Goal: Task Accomplishment & Management: Use online tool/utility

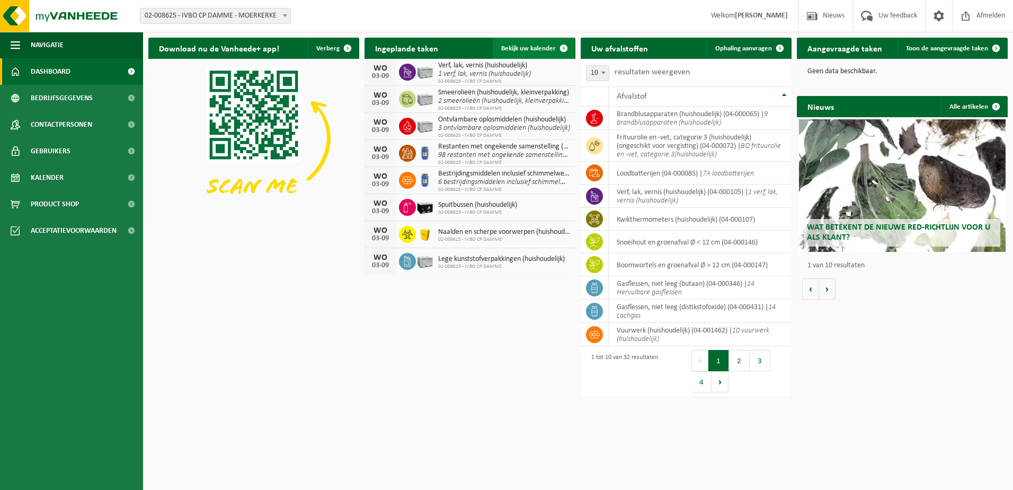
click at [533, 46] on span "Bekijk uw kalender" at bounding box center [528, 48] width 55 height 7
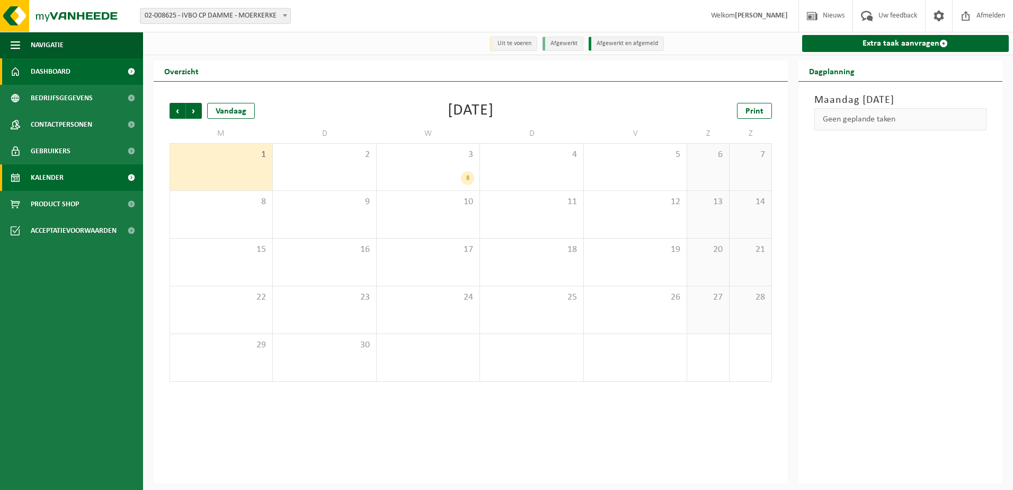
click at [64, 69] on span "Dashboard" at bounding box center [51, 71] width 40 height 26
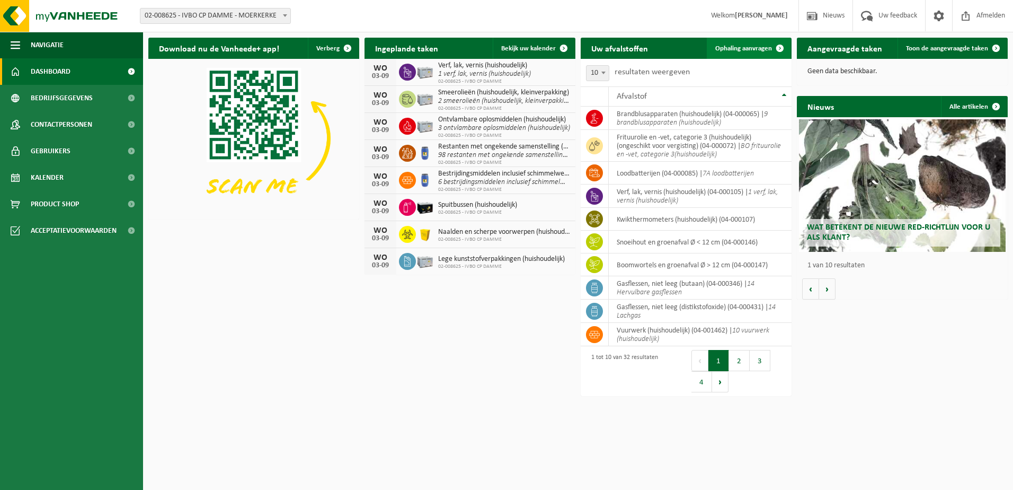
click at [729, 42] on link "Ophaling aanvragen" at bounding box center [749, 48] width 84 height 21
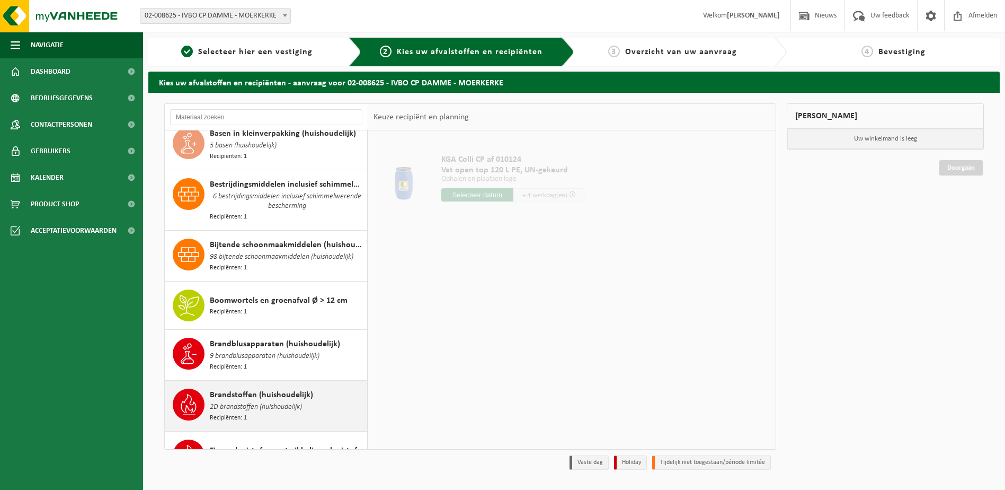
scroll to position [265, 0]
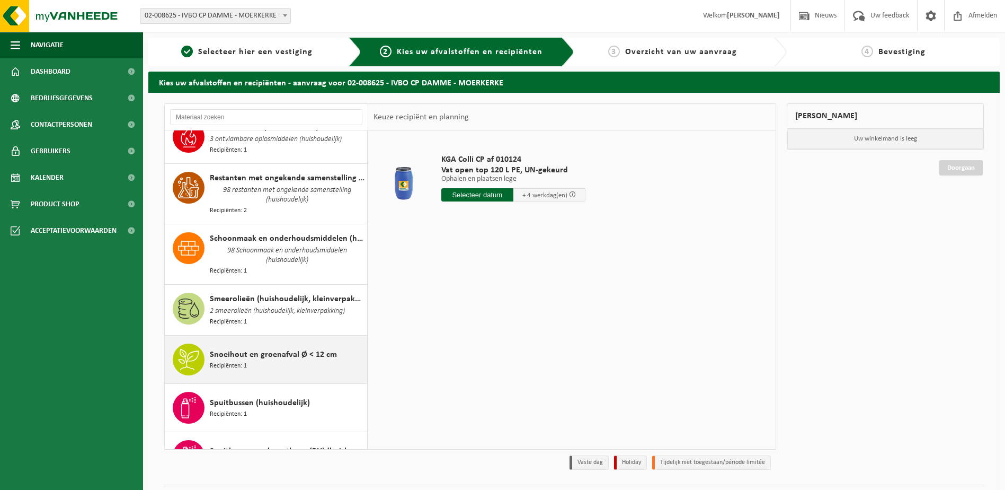
click at [237, 348] on span "Snoeihout en groenafval Ø < 12 cm" at bounding box center [273, 354] width 127 height 13
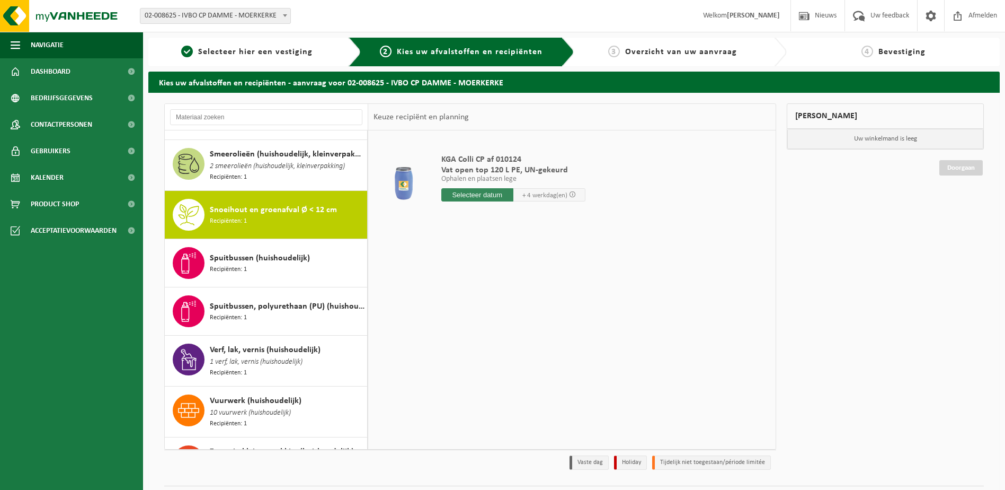
scroll to position [1311, 0]
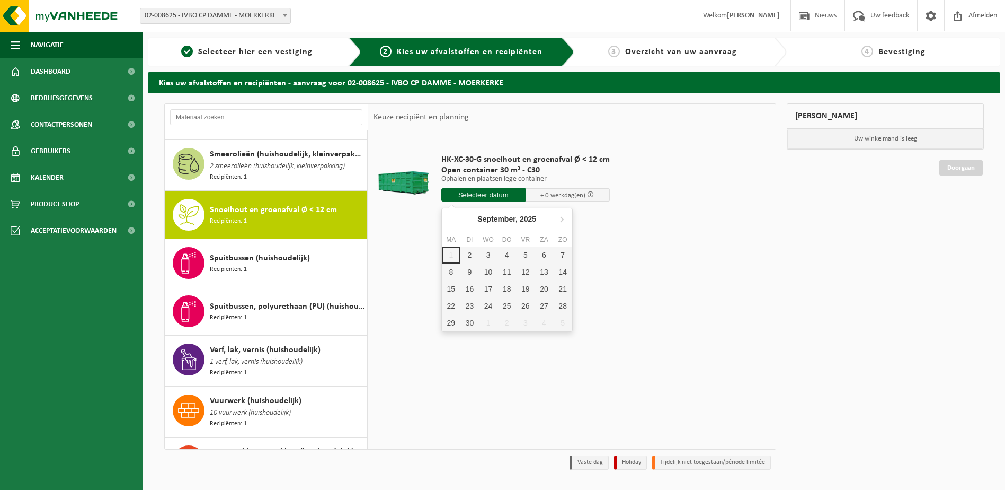
click at [484, 196] on input "text" at bounding box center [483, 194] width 84 height 13
click at [472, 251] on div "2" at bounding box center [470, 254] width 19 height 17
type input "Van 2025-09-02"
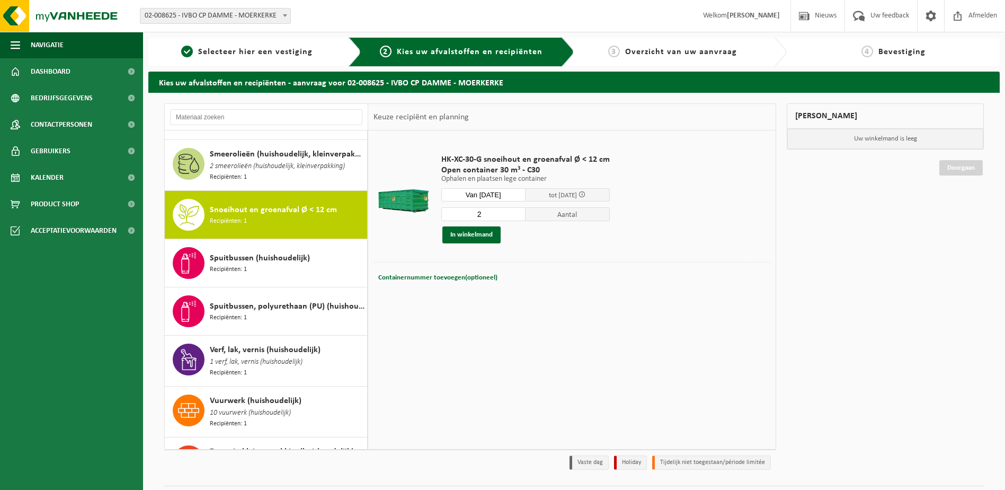
type input "2"
click at [514, 214] on input "2" at bounding box center [483, 214] width 84 height 14
click at [482, 238] on button "In winkelmand" at bounding box center [472, 234] width 58 height 17
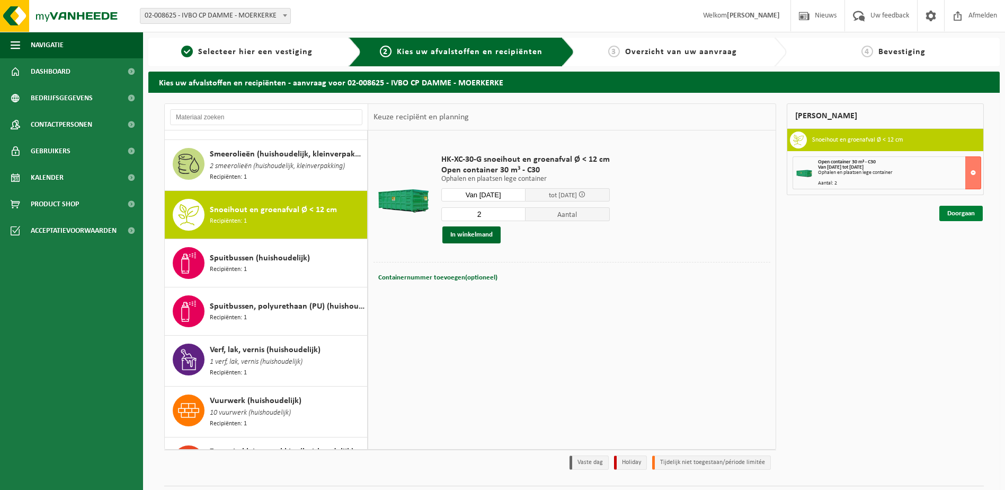
click at [956, 211] on link "Doorgaan" at bounding box center [961, 213] width 43 height 15
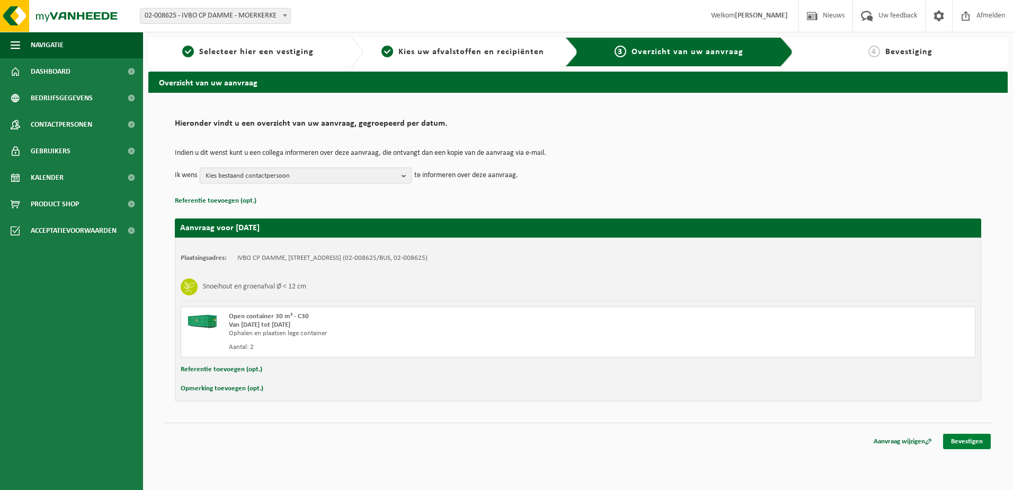
click at [967, 441] on link "Bevestigen" at bounding box center [967, 441] width 48 height 15
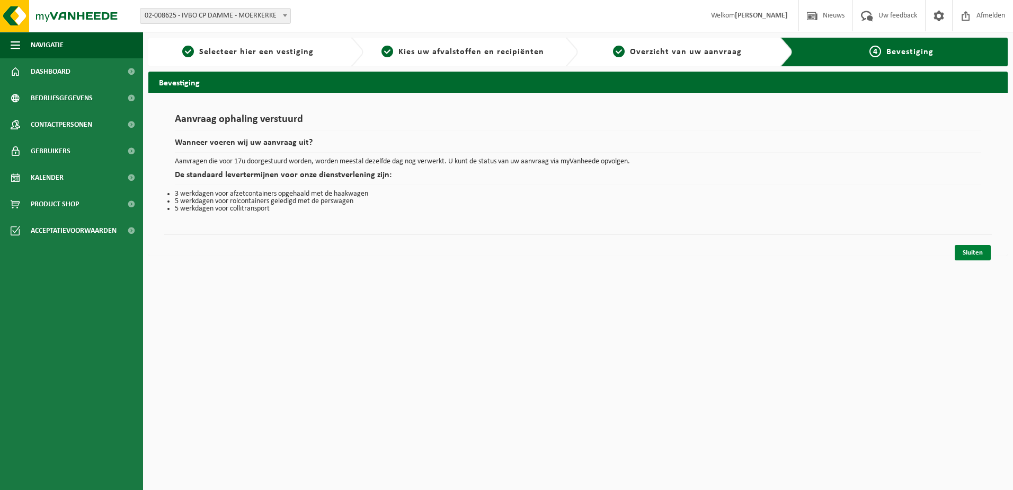
click at [973, 252] on link "Sluiten" at bounding box center [973, 252] width 36 height 15
